Goal: Check status: Check status

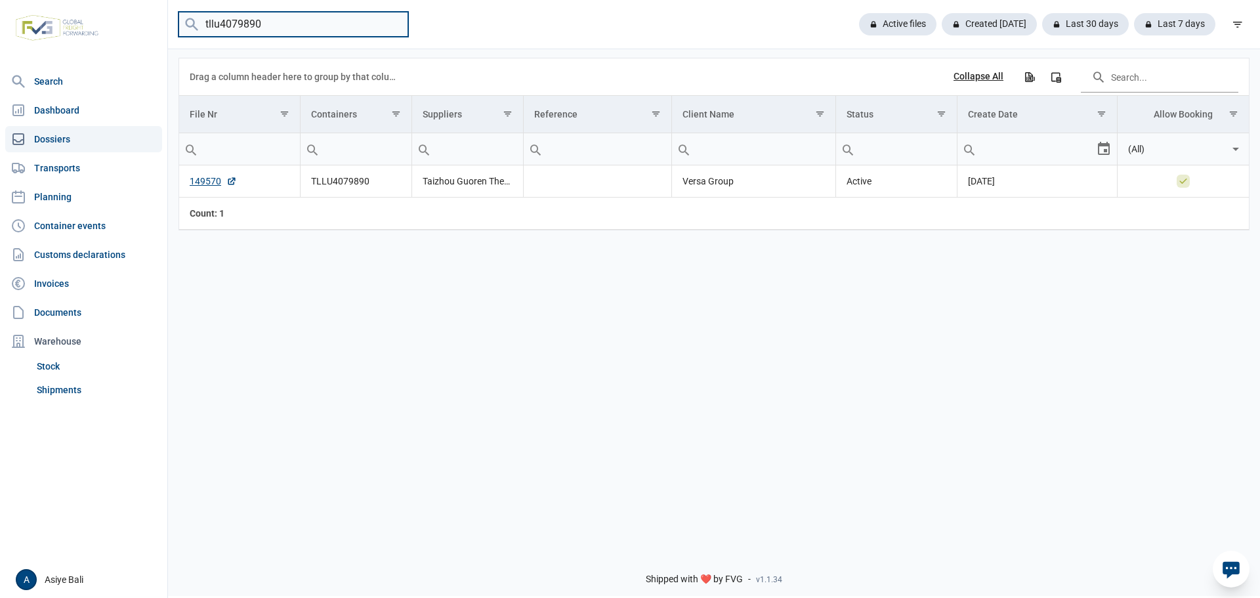
click at [272, 20] on input "tllu4079890" at bounding box center [293, 25] width 230 height 26
click at [276, 18] on input "search" at bounding box center [293, 25] width 230 height 26
paste input "MEDU8592064"
type input "MEDU8592064"
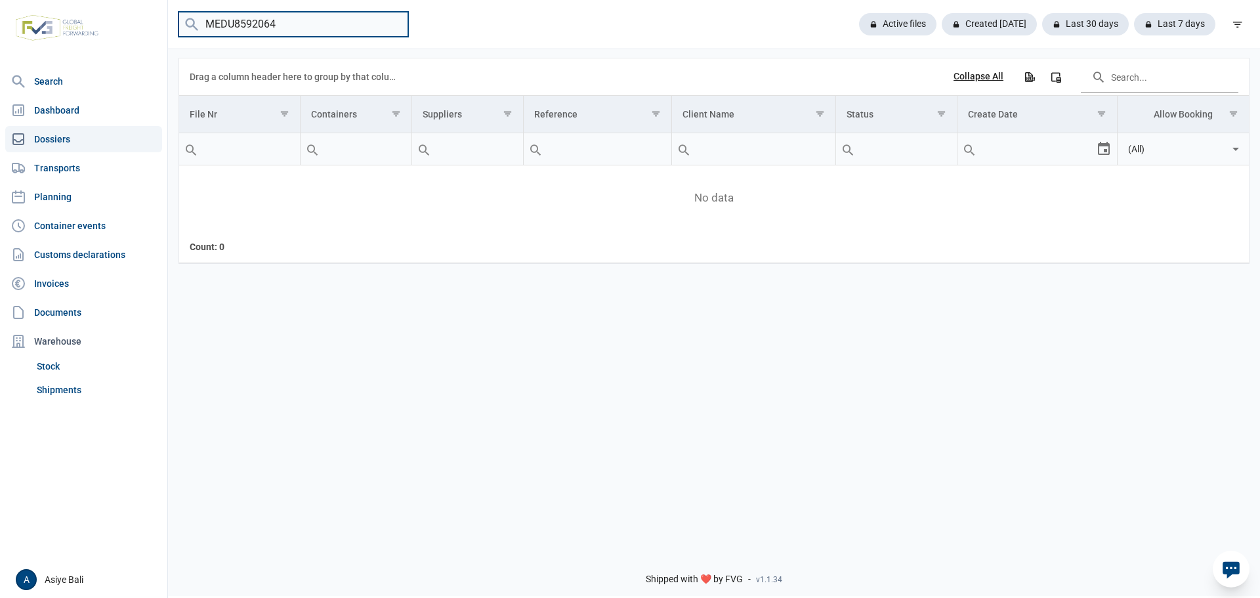
click at [392, 31] on input "MEDU8592064" at bounding box center [293, 25] width 230 height 26
click at [392, 23] on input "MEDU8592064" at bounding box center [293, 25] width 230 height 26
